Goal: Information Seeking & Learning: Learn about a topic

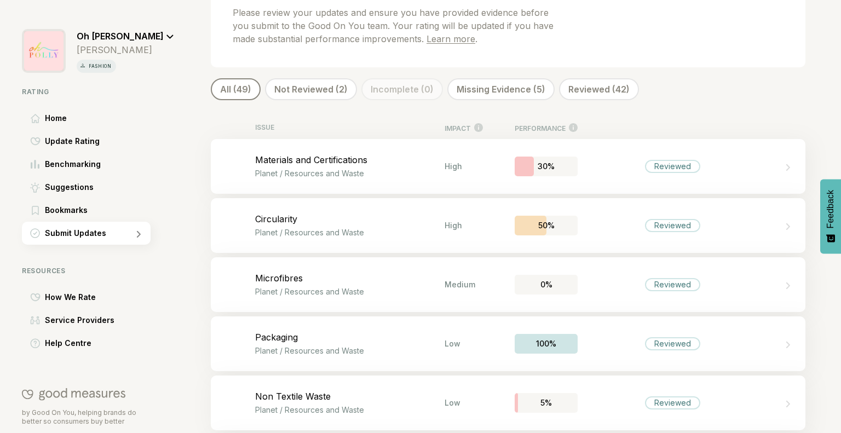
scroll to position [265, 0]
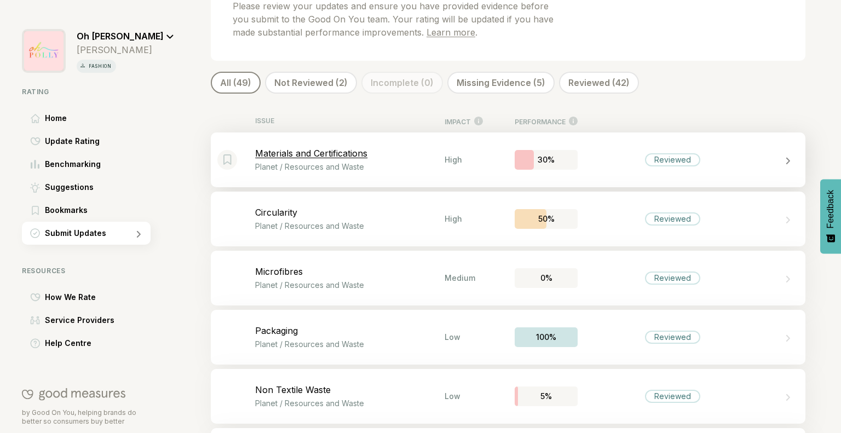
click at [341, 153] on p "Materials and Certifications" at bounding box center [349, 153] width 189 height 11
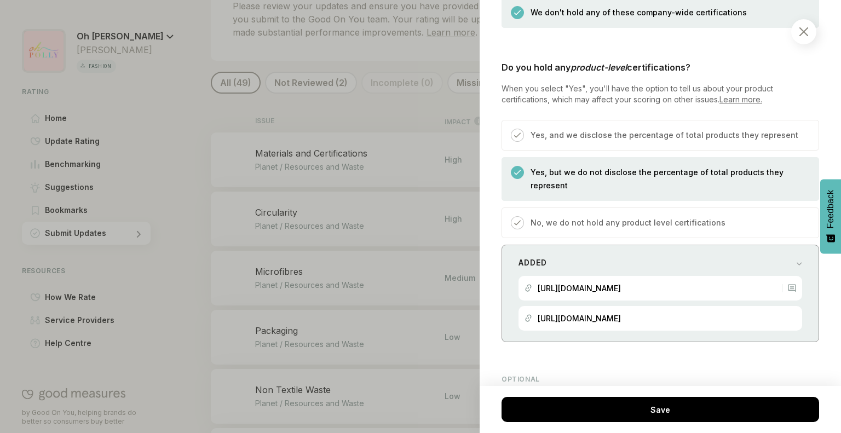
scroll to position [655, 0]
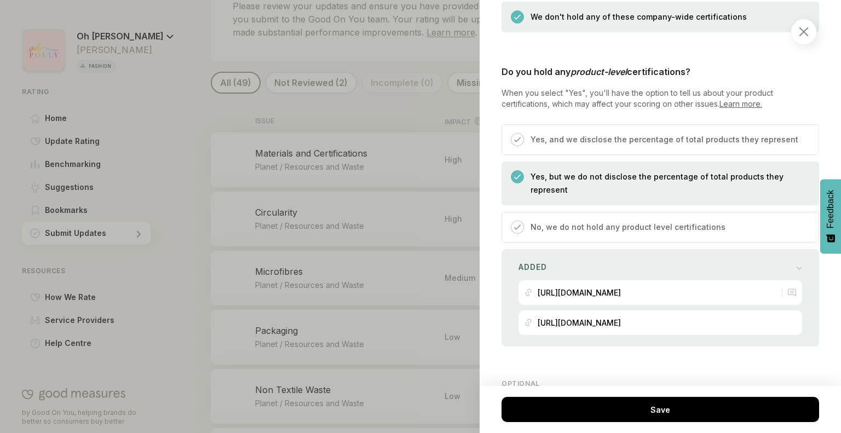
click at [740, 108] on link "Learn more." at bounding box center [740, 103] width 43 height 9
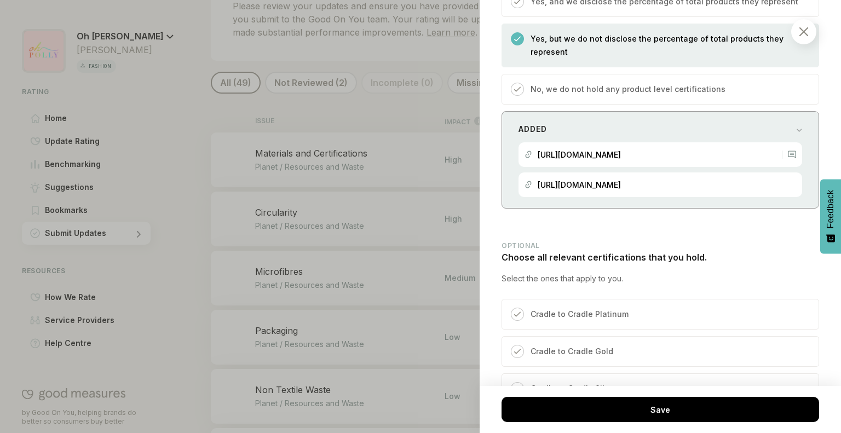
scroll to position [792, 0]
click at [538, 96] on p "No, we do not hold any product level certifications" at bounding box center [627, 89] width 195 height 13
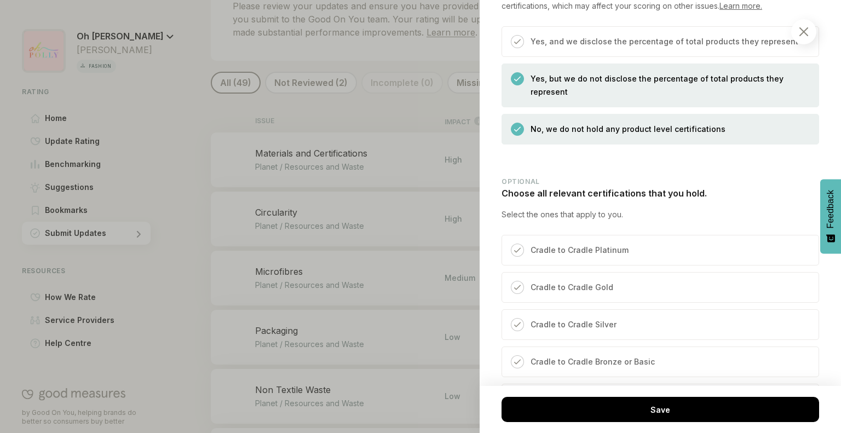
scroll to position [753, 0]
click at [523, 85] on div at bounding box center [517, 78] width 13 height 13
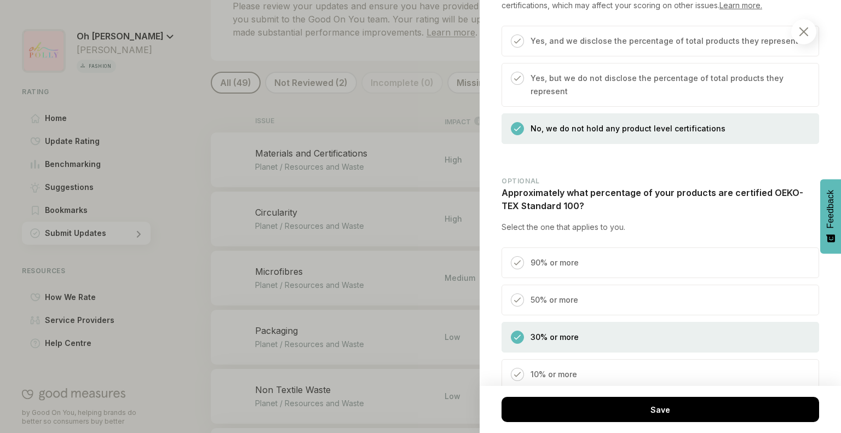
click at [519, 97] on div "Yes, but we do not disclose the percentage of total products they represent" at bounding box center [660, 85] width 318 height 44
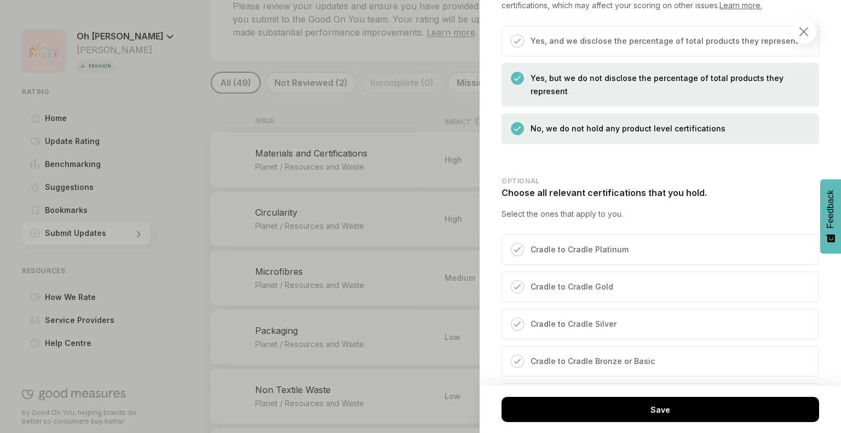
click at [519, 132] on div "No, we do not hold any product level certifications" at bounding box center [660, 128] width 318 height 31
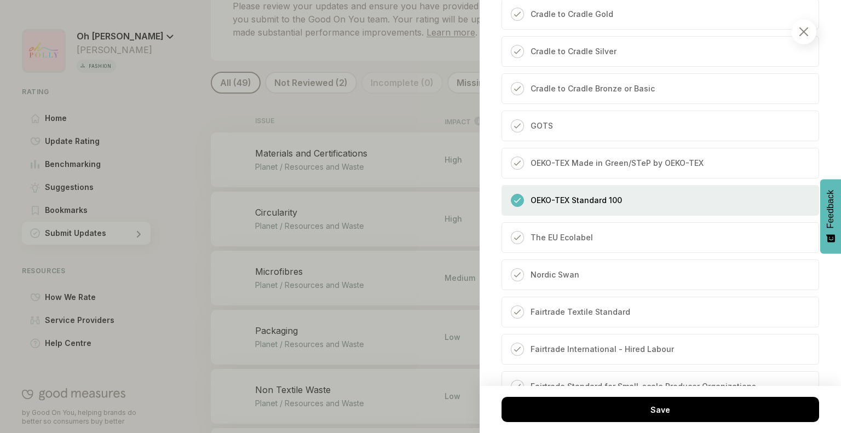
scroll to position [1174, 0]
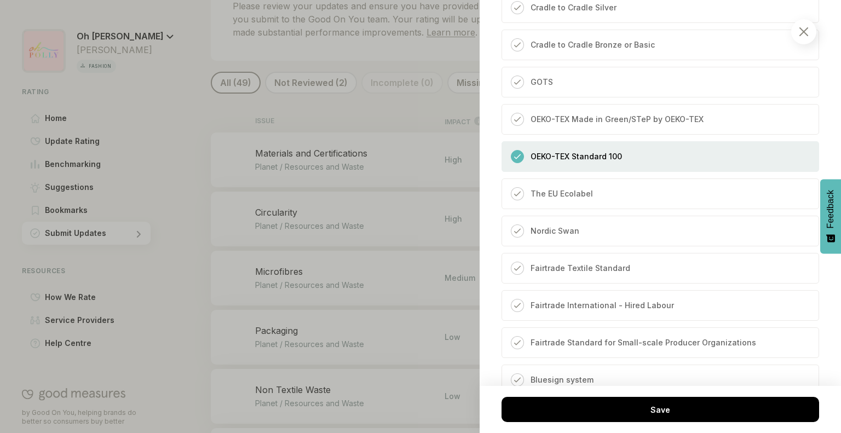
click at [568, 163] on p "OEKO-TEX Standard 100" at bounding box center [575, 156] width 91 height 13
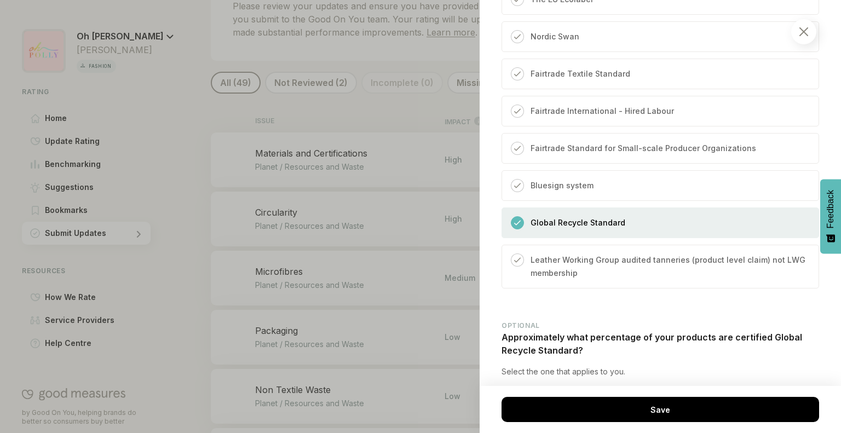
scroll to position [1384, 0]
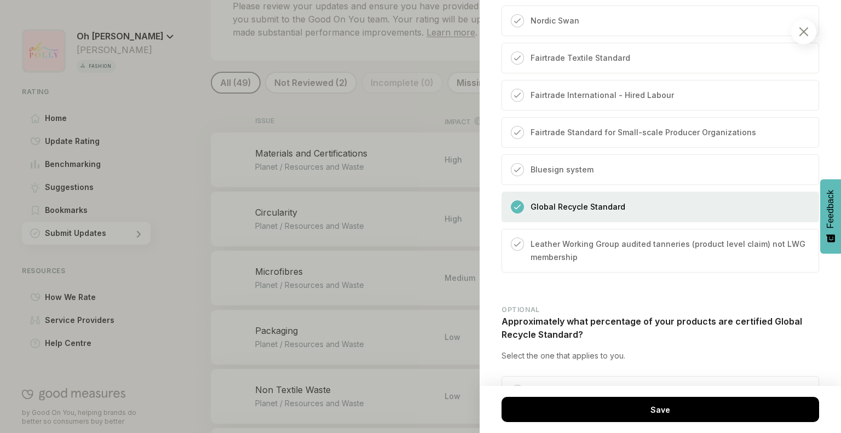
click at [575, 213] on p "Global Recycle Standard" at bounding box center [577, 206] width 95 height 13
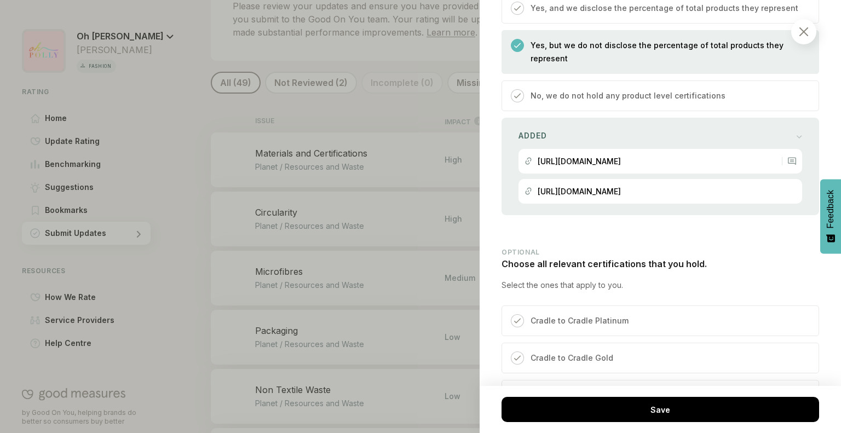
scroll to position [687, 0]
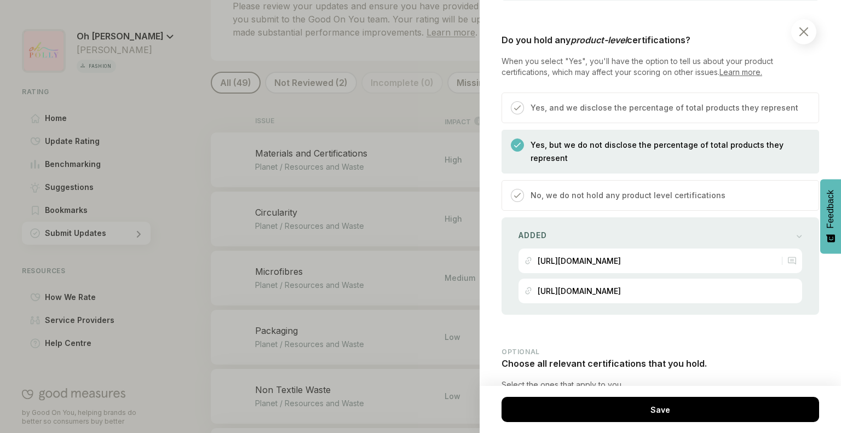
click at [556, 193] on div "No, we do not hold any product level certifications" at bounding box center [660, 195] width 318 height 31
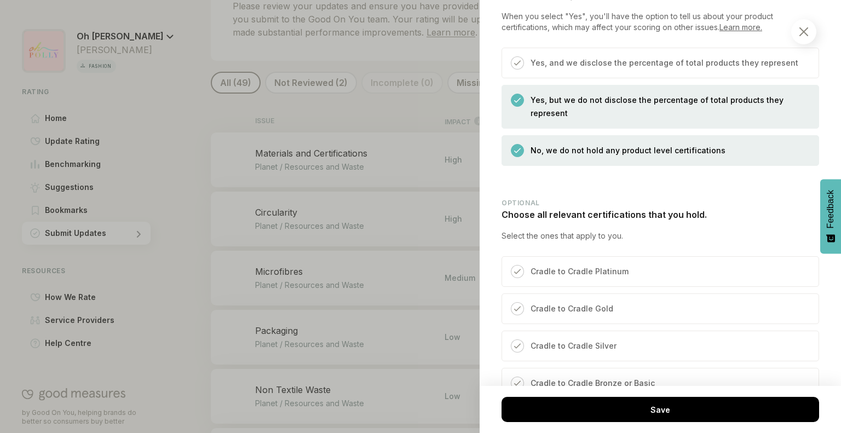
scroll to position [728, 0]
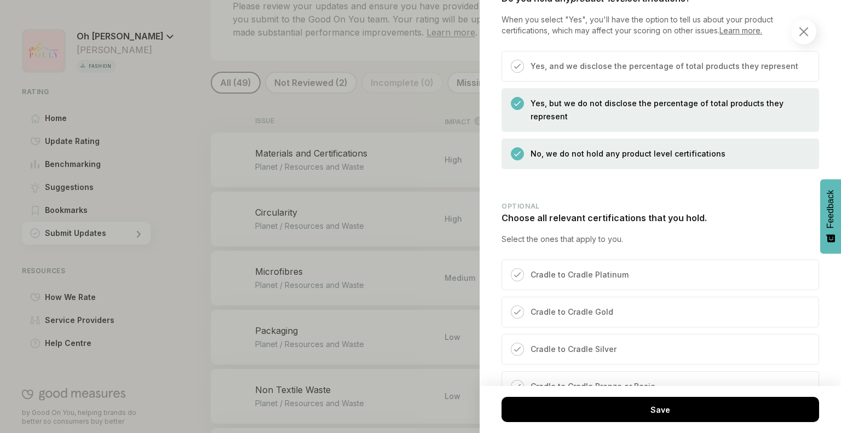
click at [547, 123] on p "Yes, but we do not disclose the percentage of total products they represent" at bounding box center [668, 110] width 277 height 26
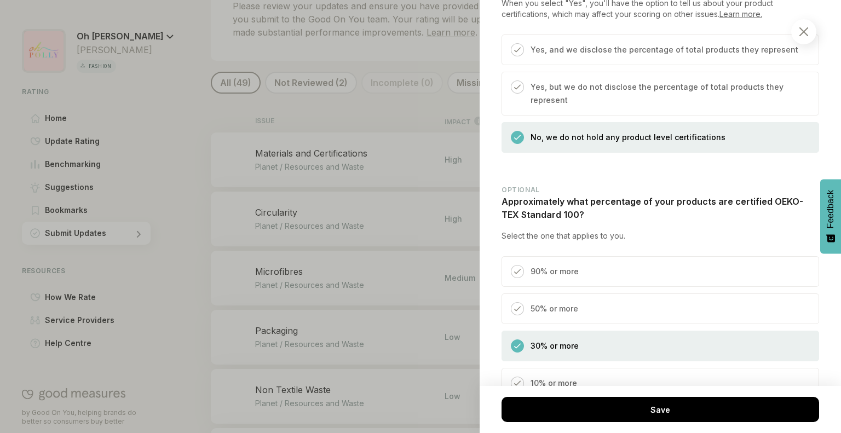
scroll to position [743, 0]
click at [553, 108] on p "Yes, but we do not disclose the percentage of total products they represent" at bounding box center [668, 95] width 277 height 26
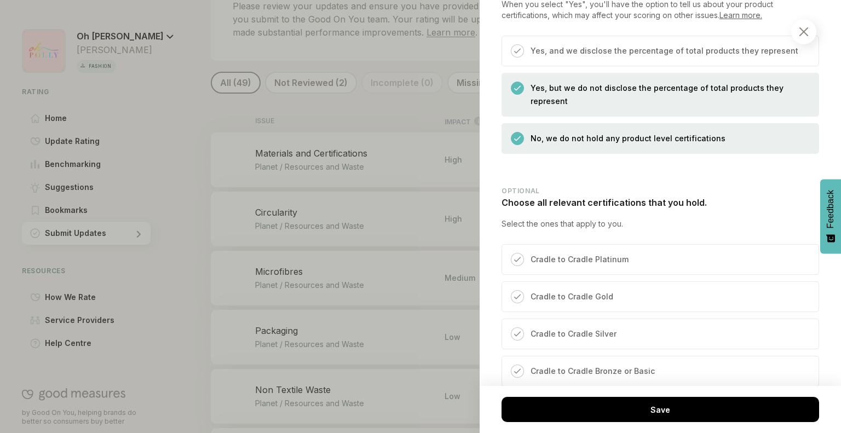
click at [541, 144] on p "No, we do not hold any product level certifications" at bounding box center [627, 138] width 195 height 13
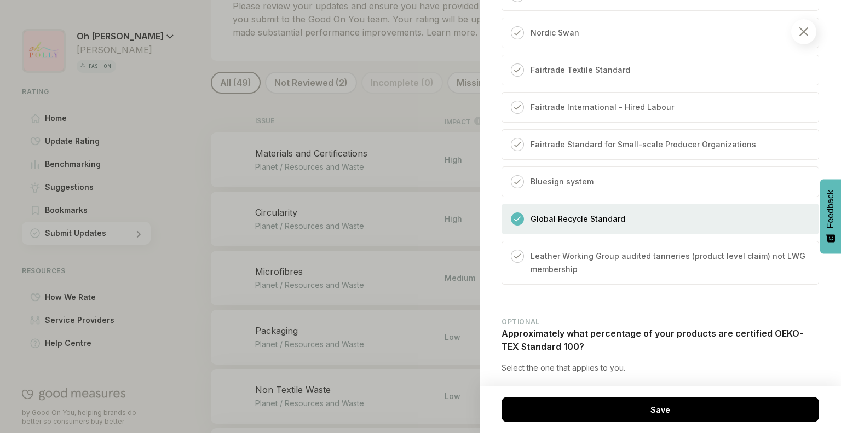
scroll to position [1372, 0]
